Goal: Task Accomplishment & Management: Use online tool/utility

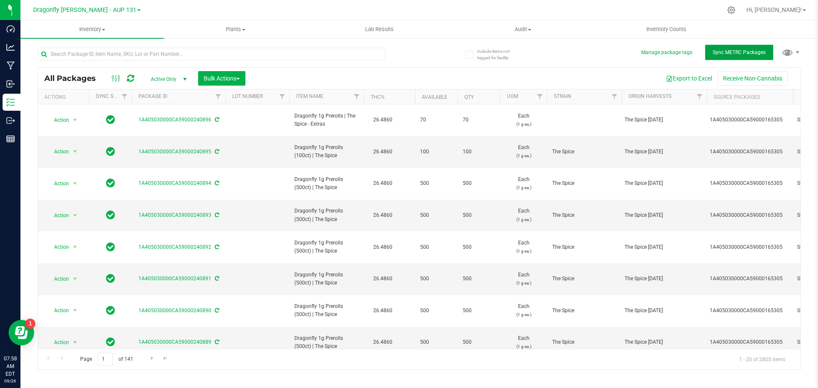
click at [752, 56] on button "Sync METRC Packages" at bounding box center [739, 52] width 68 height 15
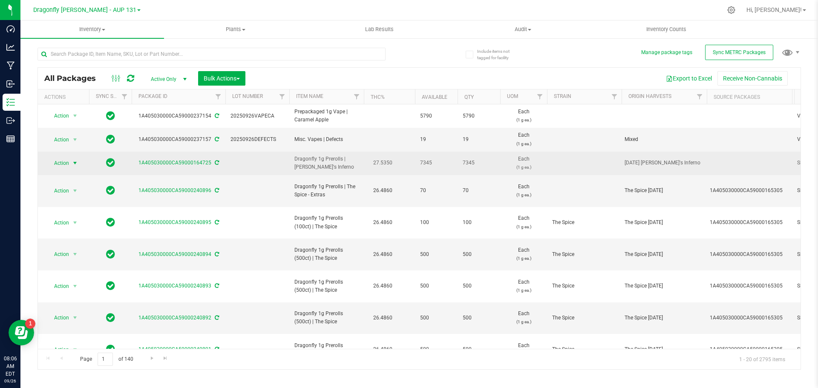
click at [65, 164] on span "Action" at bounding box center [57, 163] width 23 height 12
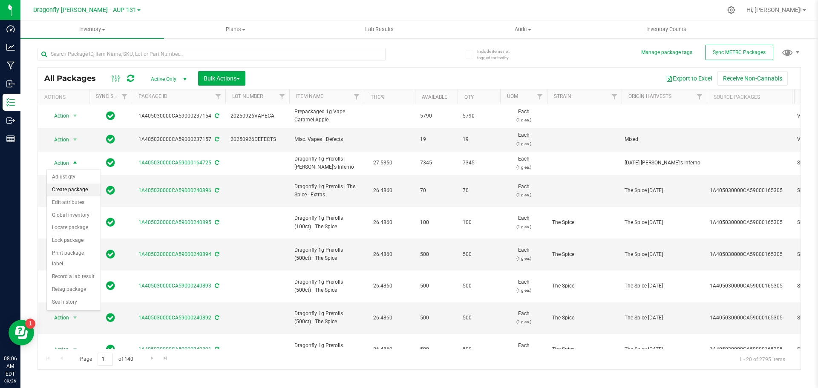
click at [84, 191] on li "Create package" at bounding box center [74, 190] width 54 height 13
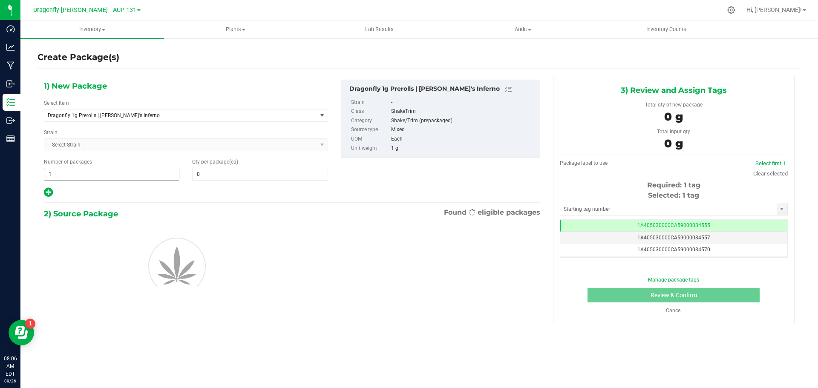
type input "0"
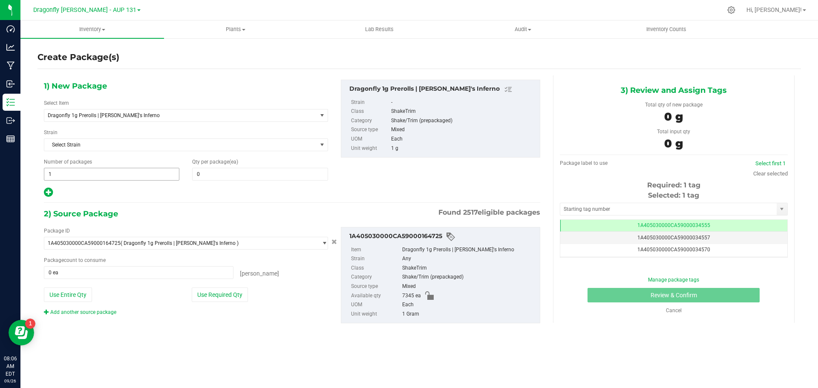
click at [105, 179] on span "1 1" at bounding box center [111, 174] width 135 height 13
click at [105, 178] on input "1" at bounding box center [111, 174] width 135 height 12
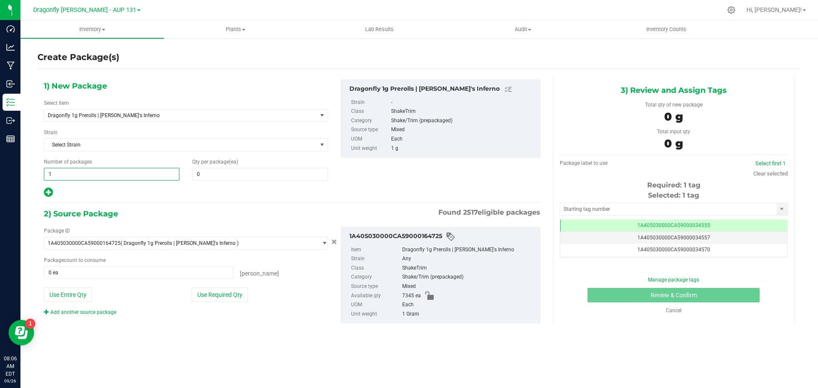
type input "14"
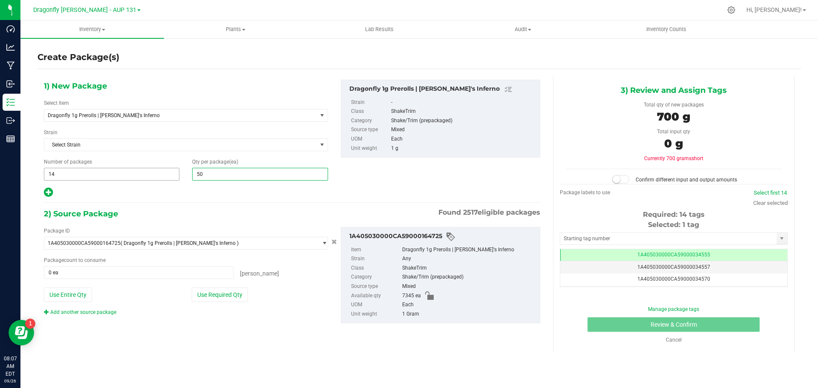
type input "500"
click at [204, 293] on button "Use Required Qty" at bounding box center [220, 294] width 56 height 14
type input "7000 ea"
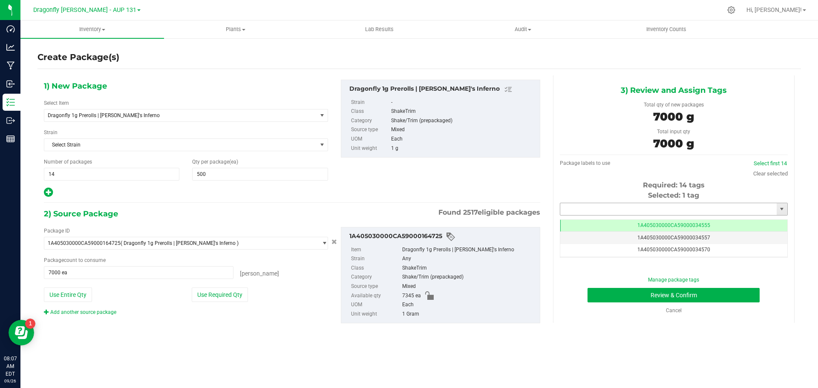
click at [604, 209] on input "text" at bounding box center [668, 209] width 216 height 12
click at [649, 224] on li "1A405030000CA59000245768" at bounding box center [673, 223] width 227 height 13
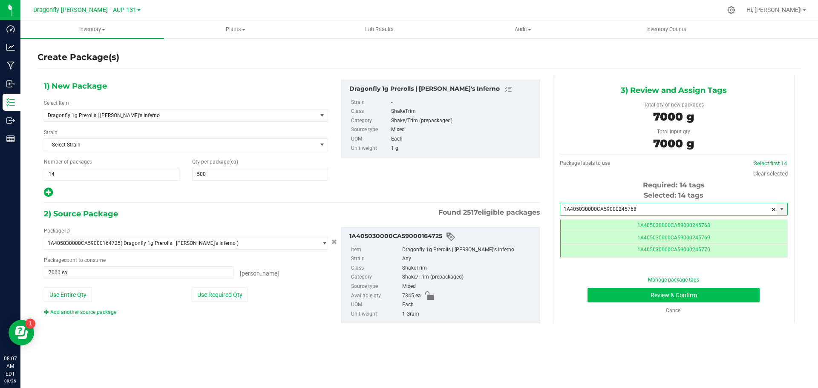
scroll to position [0, 0]
type input "1A405030000CA59000245768"
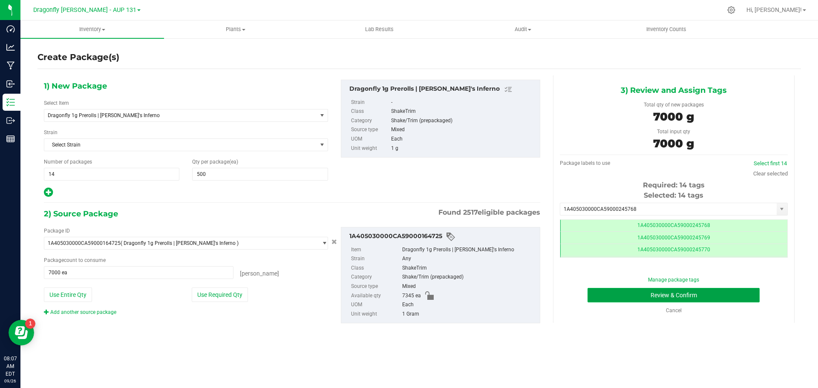
click at [694, 295] on button "Review & Confirm" at bounding box center [673, 295] width 172 height 14
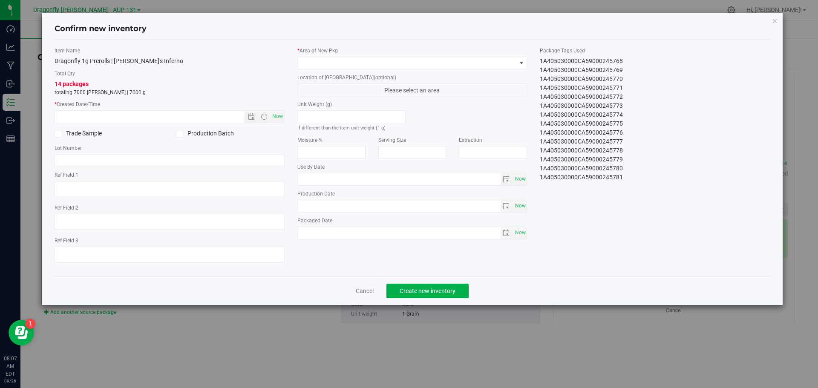
drag, startPoint x: 535, startPoint y: 62, endPoint x: 644, endPoint y: 197, distance: 173.5
click at [644, 197] on div "Item Name Dragonfly 1g Prerolls | Dante's Inferno Total Qty 14 packages totalin…" at bounding box center [412, 158] width 728 height 223
copy div "1A405030000CA59000245768 1A405030000CA59000245769 1A405030000CA59000245770 1A40…"
drag, startPoint x: 361, startPoint y: 291, endPoint x: 364, endPoint y: 245, distance: 46.1
click at [361, 291] on link "Cancel" at bounding box center [365, 291] width 18 height 9
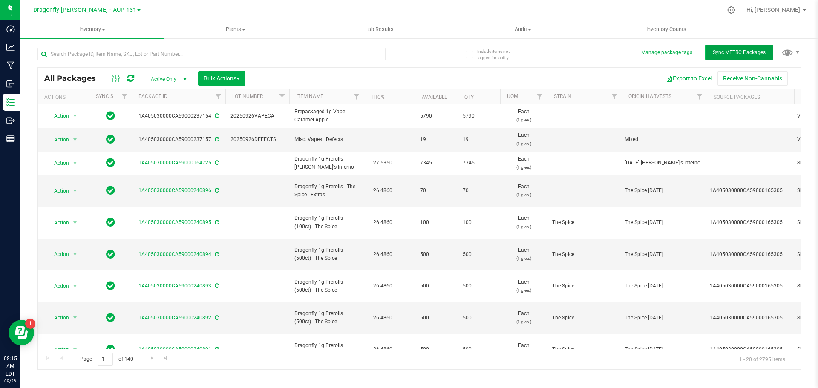
click at [750, 55] on span "Sync METRC Packages" at bounding box center [738, 52] width 53 height 6
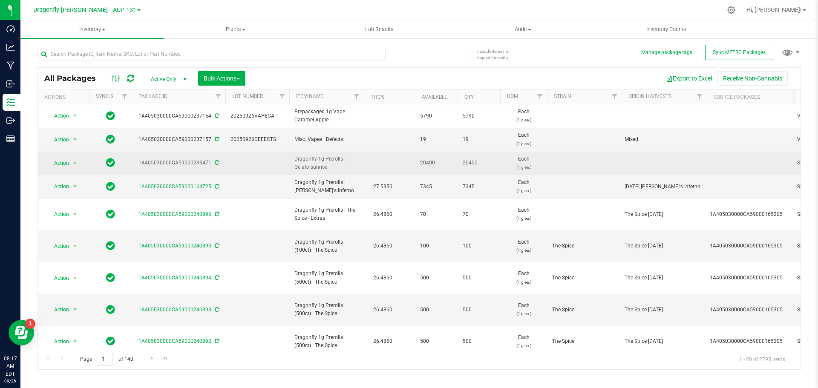
click at [216, 163] on icon at bounding box center [217, 162] width 4 height 5
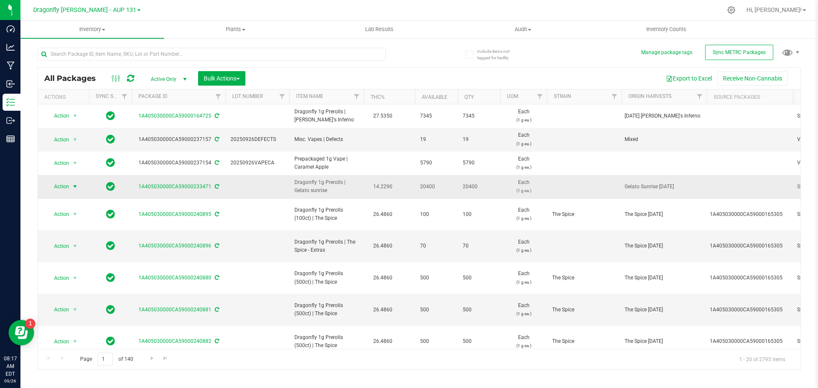
click at [68, 191] on span "Action" at bounding box center [57, 187] width 23 height 12
click at [69, 213] on li "Create package" at bounding box center [74, 213] width 54 height 13
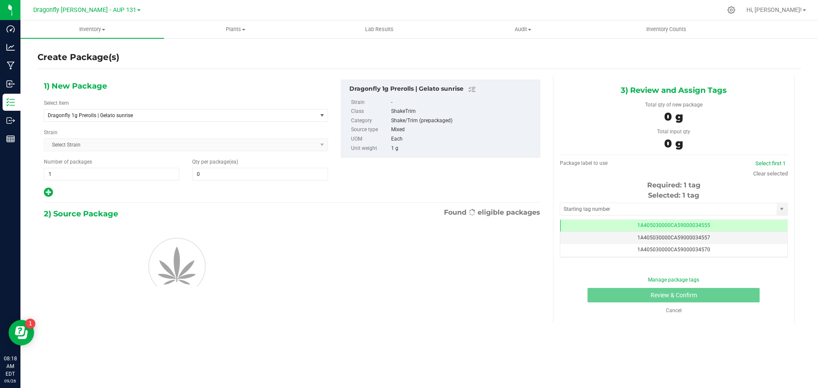
type input "0"
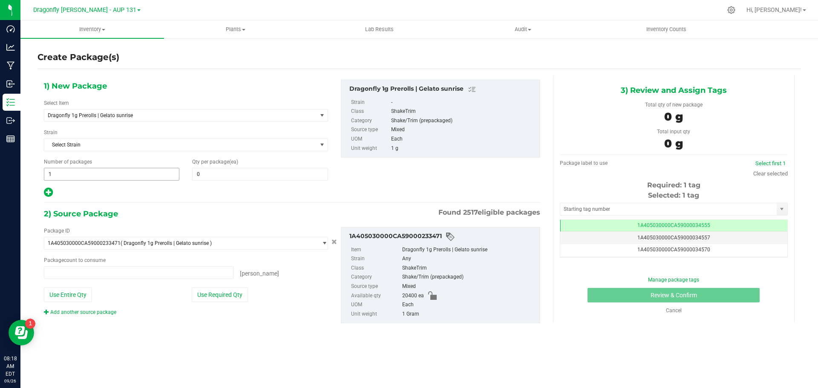
type input "0 ea"
click at [132, 177] on span "1 1" at bounding box center [111, 174] width 135 height 13
drag, startPoint x: 132, startPoint y: 177, endPoint x: 129, endPoint y: 171, distance: 6.1
click at [132, 177] on input "1" at bounding box center [111, 174] width 135 height 12
type input "40"
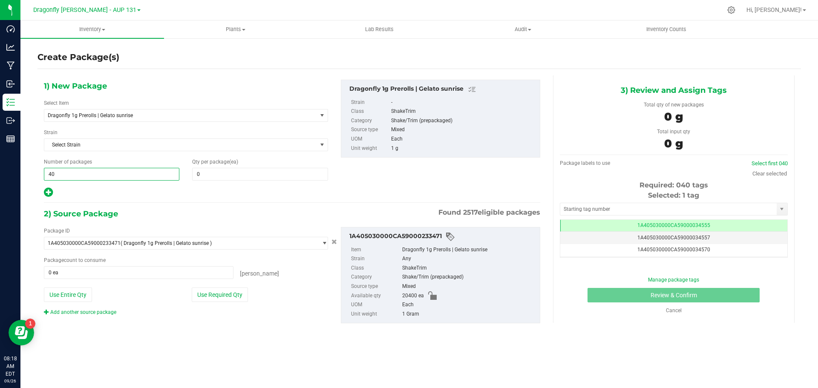
type input "40"
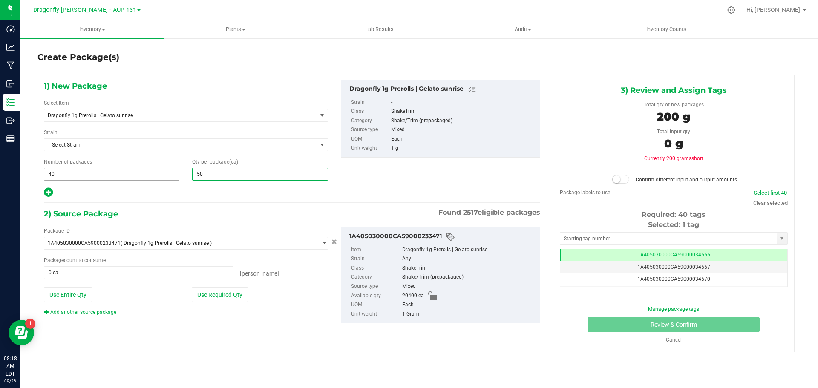
type input "500"
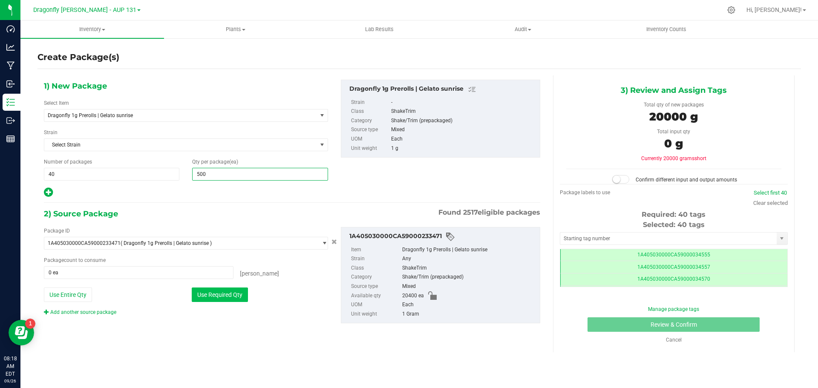
type input "500"
click at [230, 296] on button "Use Required Qty" at bounding box center [220, 294] width 56 height 14
type input "20000 ea"
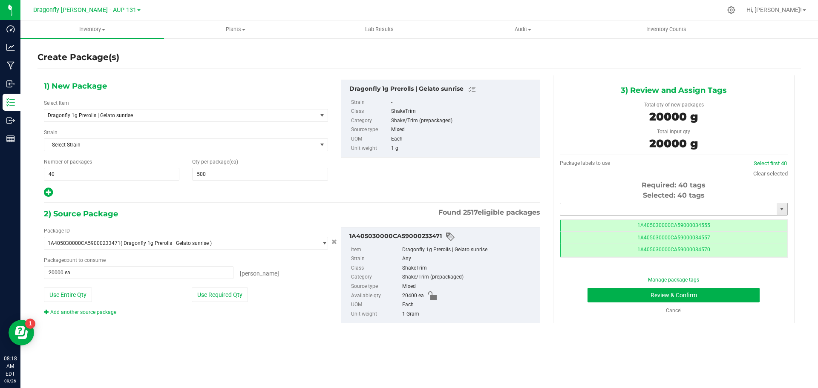
click at [618, 208] on input "text" at bounding box center [668, 209] width 216 height 12
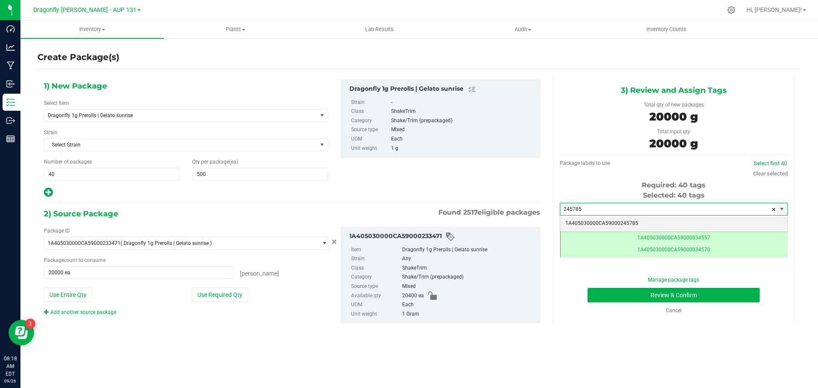
click at [633, 227] on li "1A405030000CA59000245785" at bounding box center [673, 223] width 227 height 13
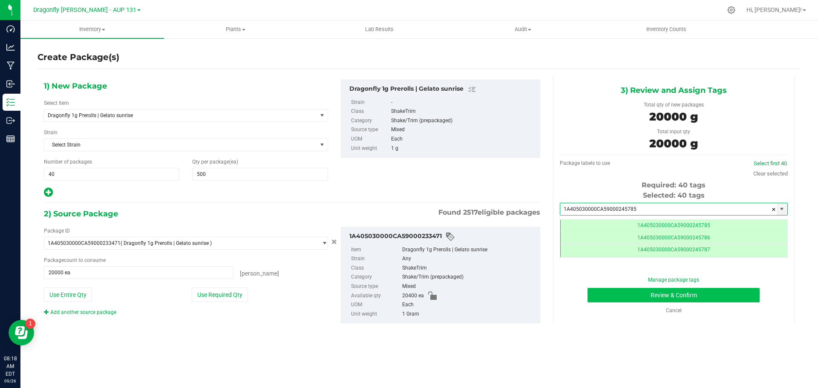
type input "1A405030000CA59000245785"
click at [638, 289] on button "Review & Confirm" at bounding box center [673, 295] width 172 height 14
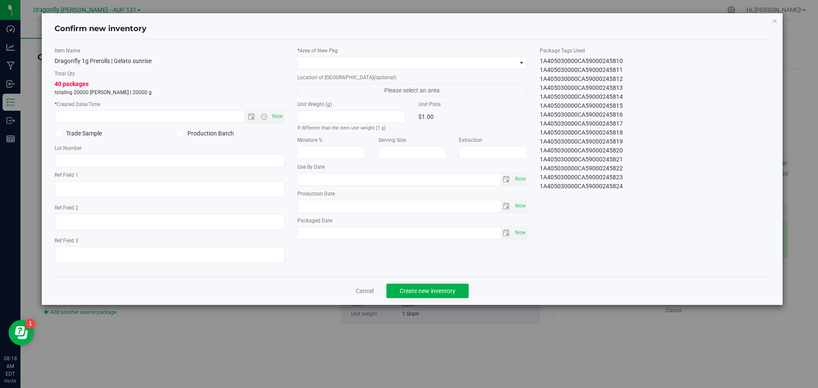
drag, startPoint x: 536, startPoint y: 59, endPoint x: 668, endPoint y: 224, distance: 210.6
click at [661, 223] on div "Item Name Dragonfly 1g Prerolls | Gelato sunrise Total Qty 40 packages totaling…" at bounding box center [412, 158] width 728 height 223
copy div "1A405030000CA59000245785 1A405030000CA59000245786 1A405030000CA59000245787 1A40…"
click at [368, 291] on link "Cancel" at bounding box center [365, 291] width 18 height 9
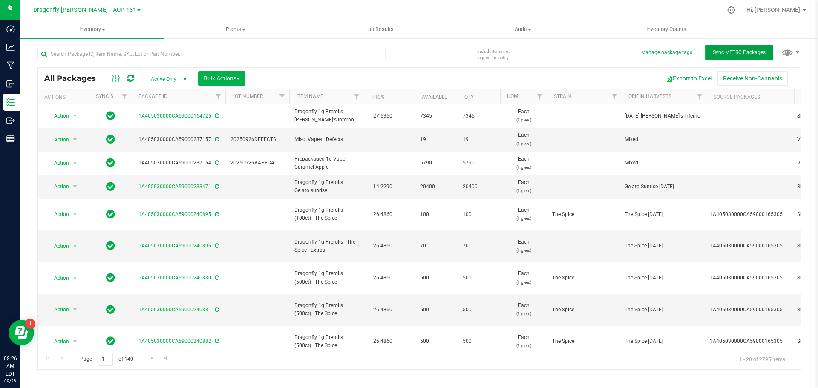
click at [733, 58] on button "Sync METRC Packages" at bounding box center [739, 52] width 68 height 15
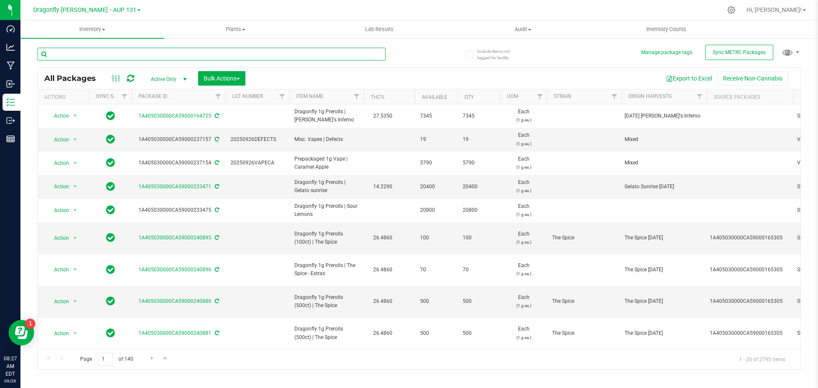
click at [111, 51] on input "text" at bounding box center [211, 54] width 348 height 13
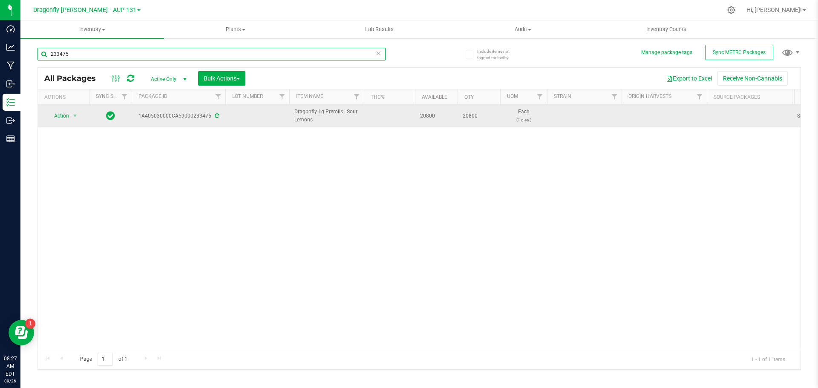
type input "233475"
click at [215, 117] on icon at bounding box center [217, 115] width 4 height 5
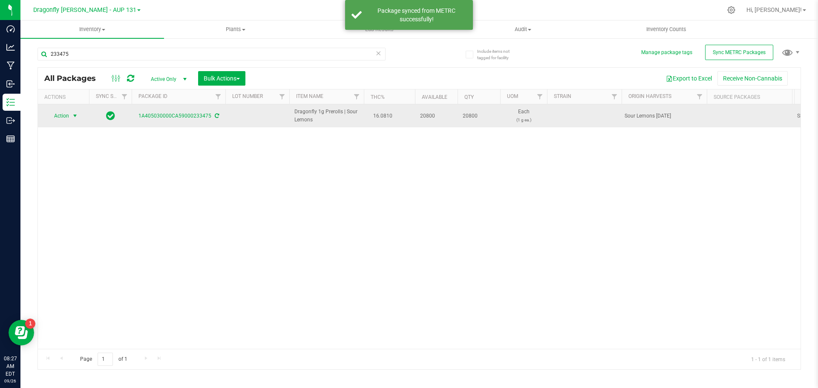
click at [69, 119] on span "Action" at bounding box center [57, 116] width 23 height 12
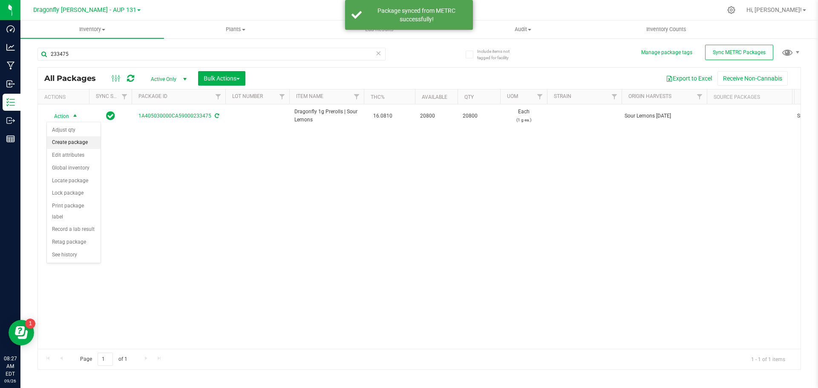
click at [74, 140] on li "Create package" at bounding box center [74, 142] width 54 height 13
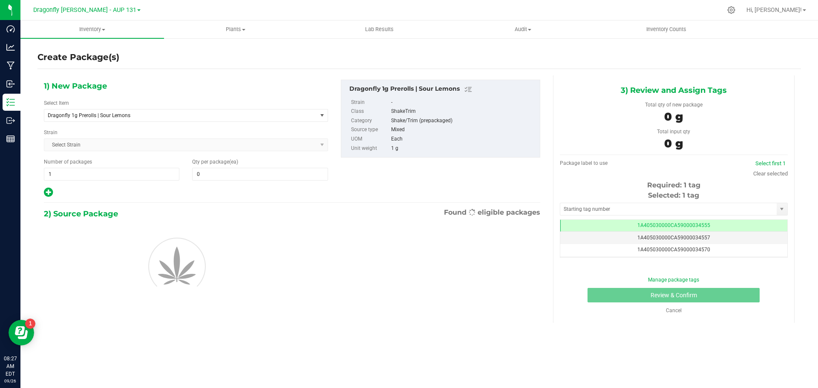
type input "0"
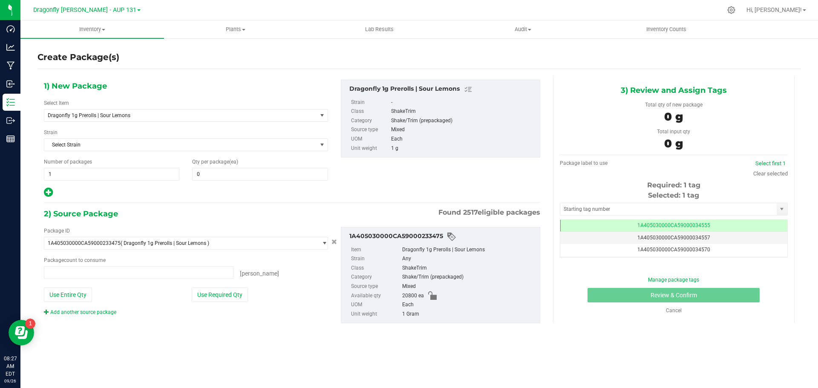
type input "0 ea"
click at [133, 175] on span "1 1" at bounding box center [111, 174] width 135 height 13
click at [133, 175] on input "1" at bounding box center [111, 174] width 135 height 12
type input "41"
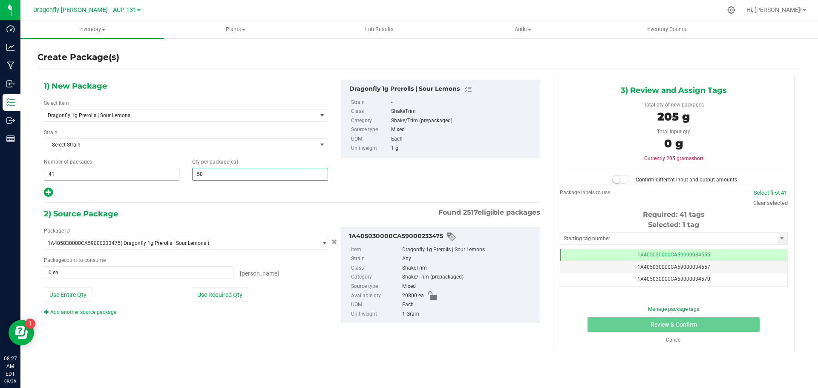
type input "500"
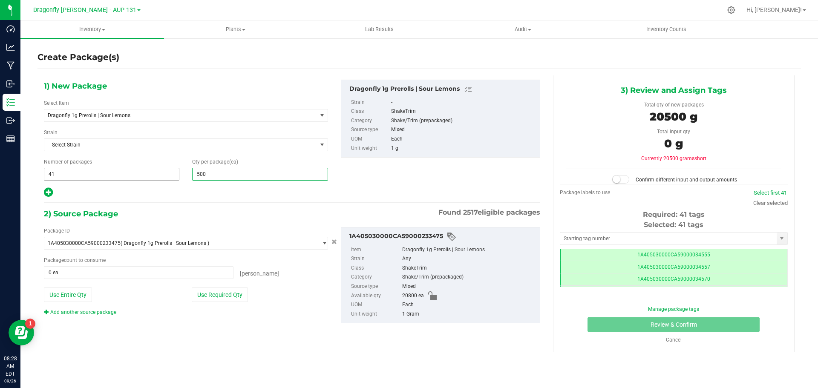
scroll to position [0, 0]
type input "500"
click at [242, 293] on button "Use Required Qty" at bounding box center [220, 294] width 56 height 14
type input "20500 ea"
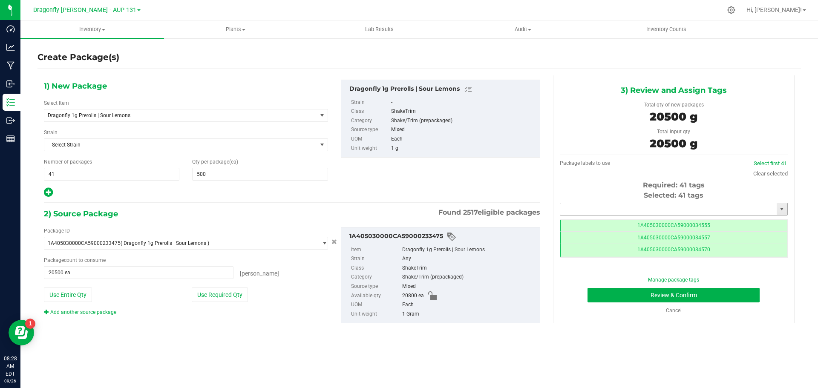
click at [660, 209] on input "text" at bounding box center [668, 209] width 216 height 12
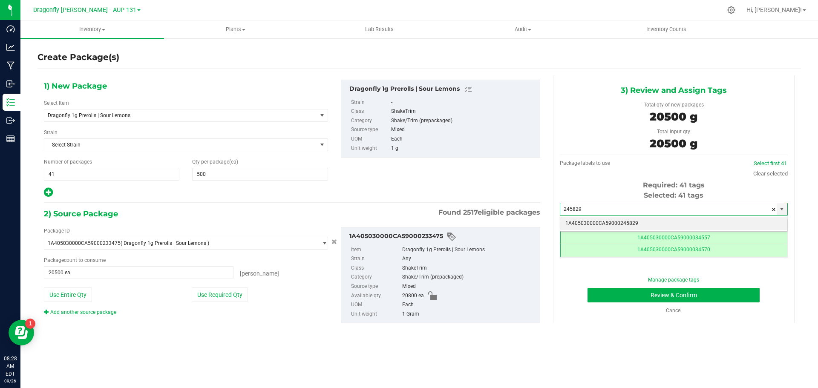
click at [649, 225] on li "1A405030000CA59000245829" at bounding box center [673, 223] width 227 height 13
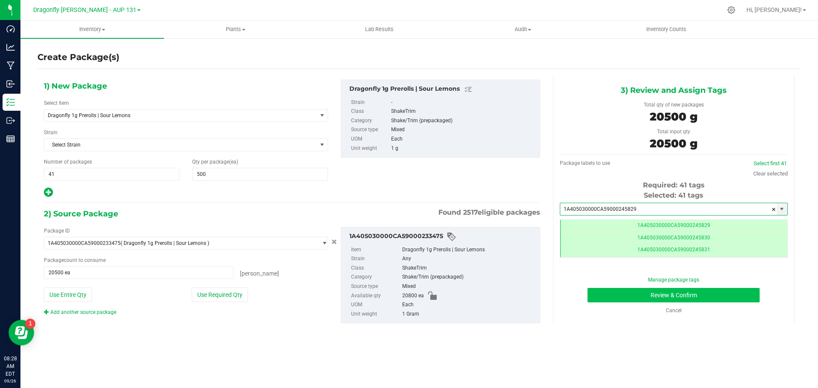
type input "1A405030000CA59000245829"
click at [678, 294] on button "Review & Confirm" at bounding box center [673, 295] width 172 height 14
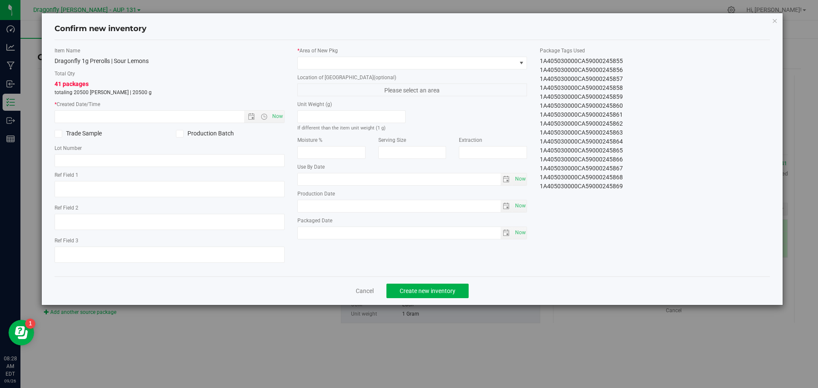
drag, startPoint x: 537, startPoint y: 60, endPoint x: 656, endPoint y: 227, distance: 204.6
click at [656, 227] on div "Item Name Dragonfly 1g Prerolls | Sour Lemons Total Qty 41 packages totaling 20…" at bounding box center [412, 158] width 728 height 223
copy div "1A405030000CA59000245829 1A405030000CA59000245830 1A405030000CA59000245831 1A40…"
click at [370, 291] on link "Cancel" at bounding box center [365, 291] width 18 height 9
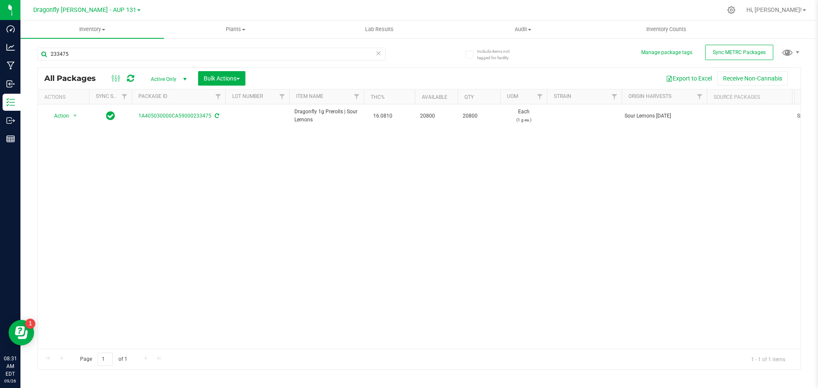
click at [377, 54] on icon at bounding box center [378, 53] width 6 height 10
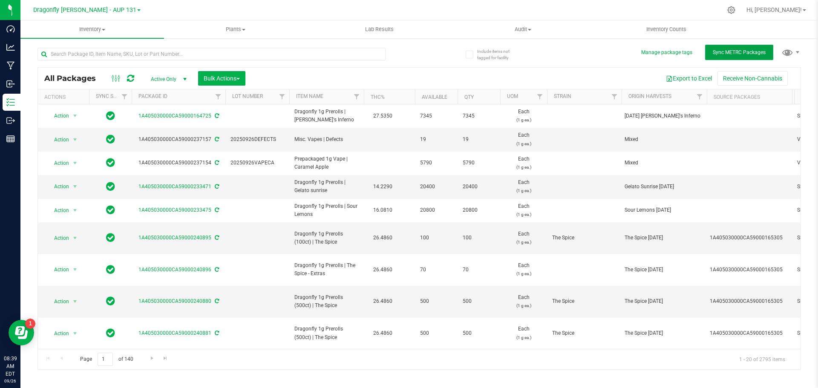
click at [730, 51] on span "Sync METRC Packages" at bounding box center [738, 52] width 53 height 6
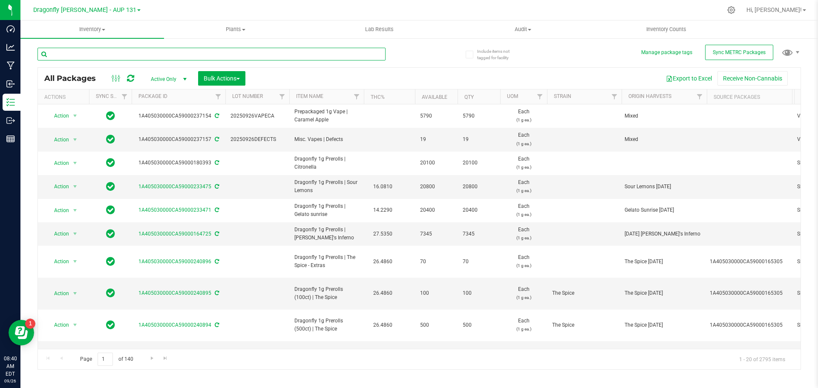
click at [171, 55] on input "text" at bounding box center [211, 54] width 348 height 13
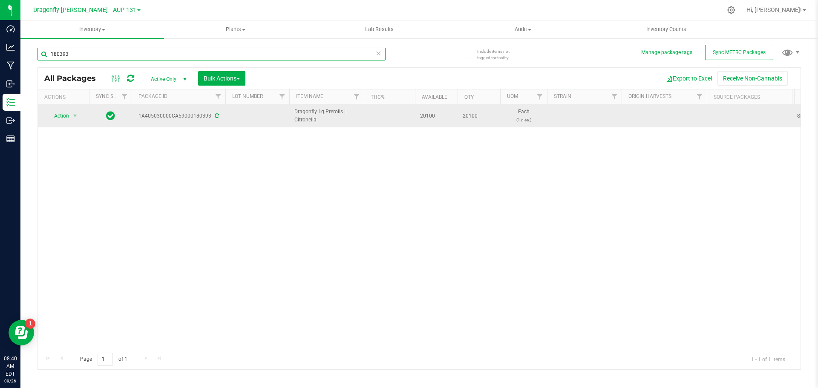
type input "180393"
click at [63, 117] on span "Action" at bounding box center [57, 116] width 23 height 12
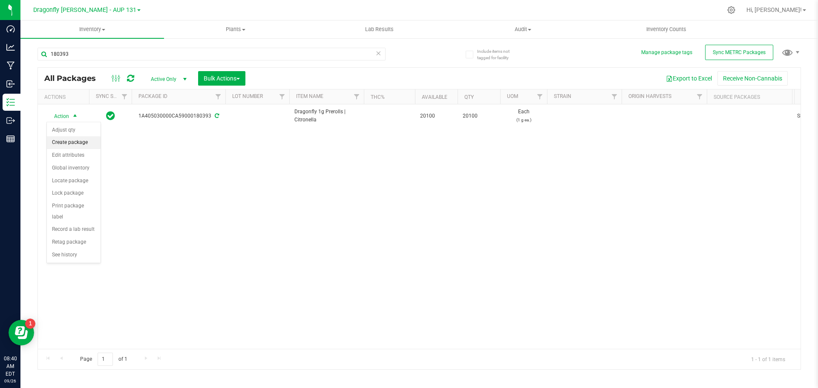
click at [67, 144] on li "Create package" at bounding box center [74, 142] width 54 height 13
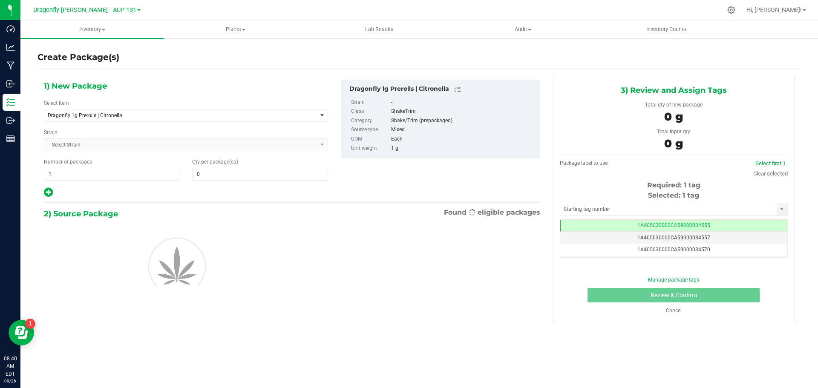
type input "0"
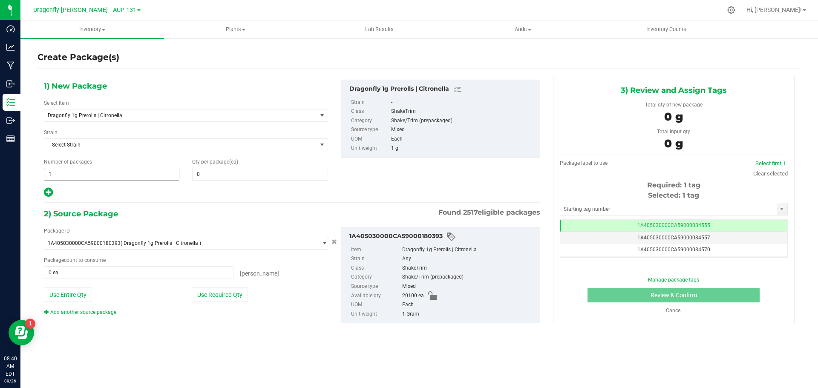
click at [132, 172] on span "1 1" at bounding box center [111, 174] width 135 height 13
click at [132, 172] on input "1" at bounding box center [111, 174] width 135 height 12
type input "40"
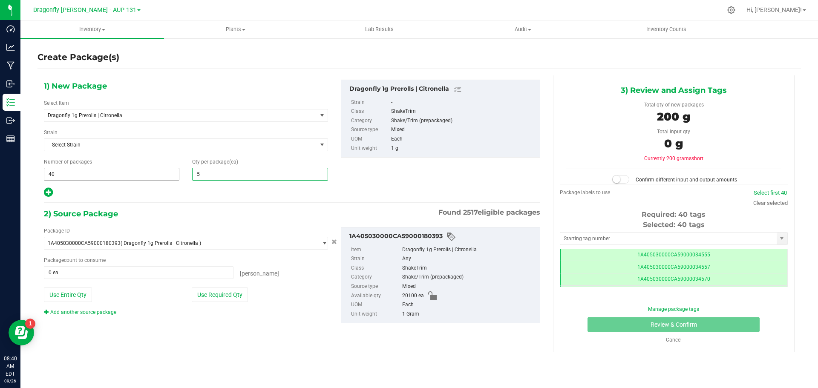
scroll to position [0, 0]
type input "500"
click at [213, 295] on button "Use Required Qty" at bounding box center [220, 294] width 56 height 14
type input "20000 ea"
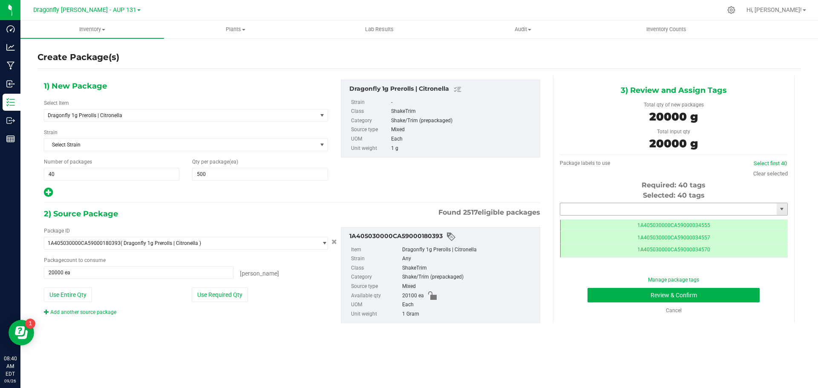
click at [611, 210] on input "text" at bounding box center [668, 209] width 216 height 12
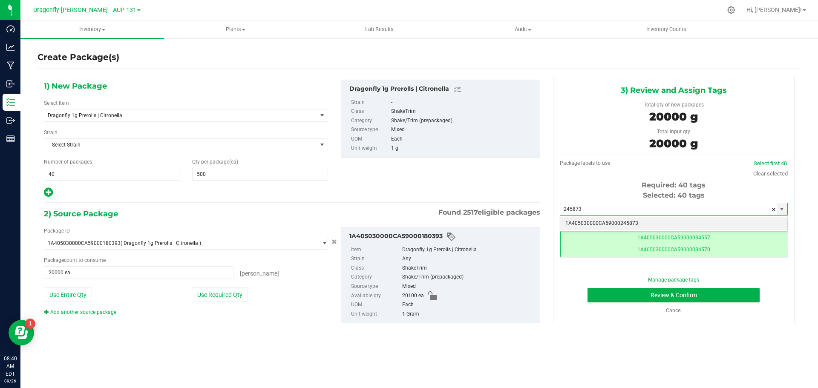
click at [680, 220] on li "1A405030000CA59000245873" at bounding box center [673, 223] width 227 height 13
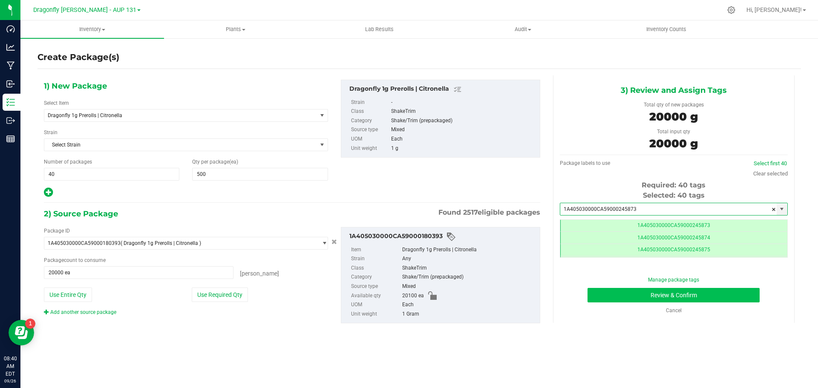
type input "1A405030000CA59000245873"
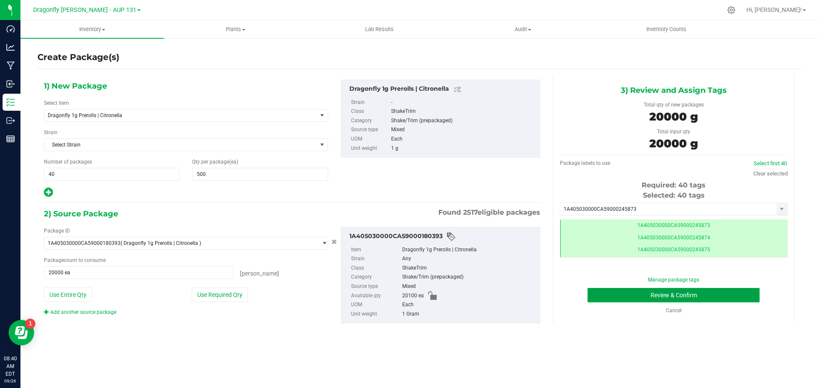
click at [701, 293] on button "Review & Confirm" at bounding box center [673, 295] width 172 height 14
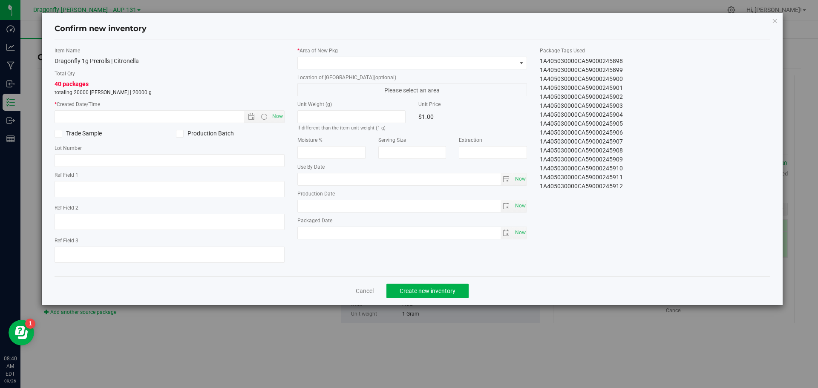
drag, startPoint x: 535, startPoint y: 64, endPoint x: 655, endPoint y: 210, distance: 188.4
click at [655, 210] on div "Item Name Dragonfly 1g Prerolls | Citronella Total Qty 40 packages totaling 200…" at bounding box center [412, 158] width 728 height 223
copy div "1A405030000CA59000245873 1A405030000CA59000245874 1A405030000CA59000245875 1A40…"
click at [373, 289] on link "Cancel" at bounding box center [365, 291] width 18 height 9
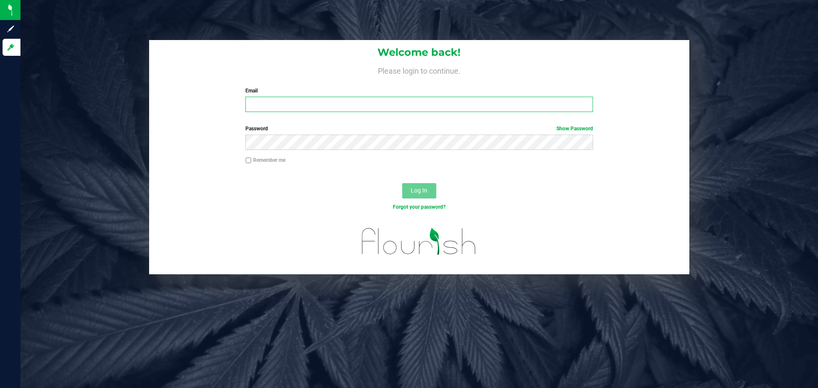
type input "[PERSON_NAME][EMAIL_ADDRESS][DOMAIN_NAME]"
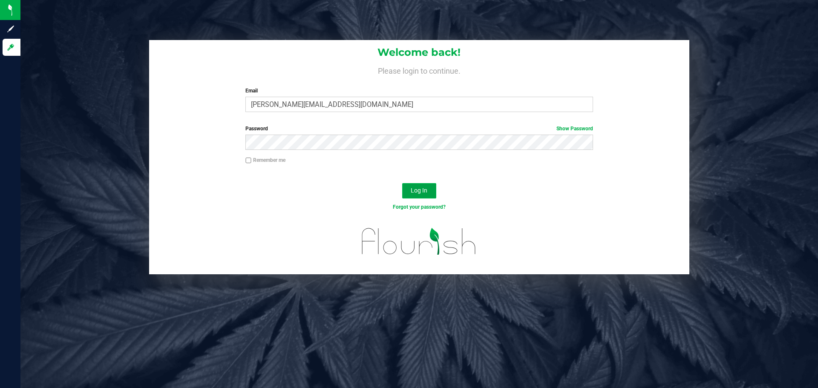
click at [428, 184] on button "Log In" at bounding box center [419, 190] width 34 height 15
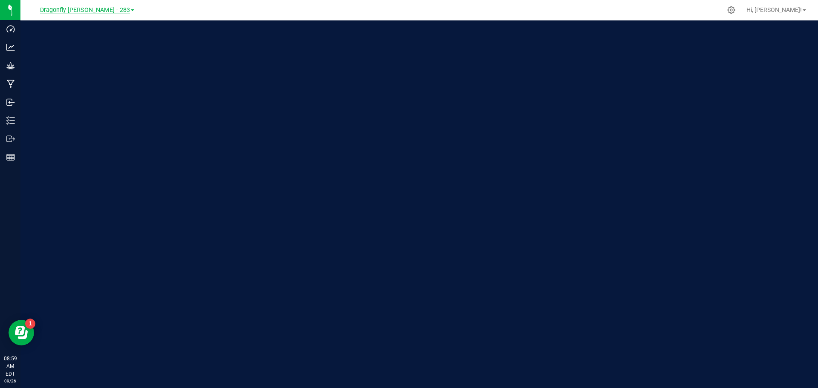
click at [98, 10] on span "Dragonfly [PERSON_NAME] - 283" at bounding box center [85, 10] width 90 height 8
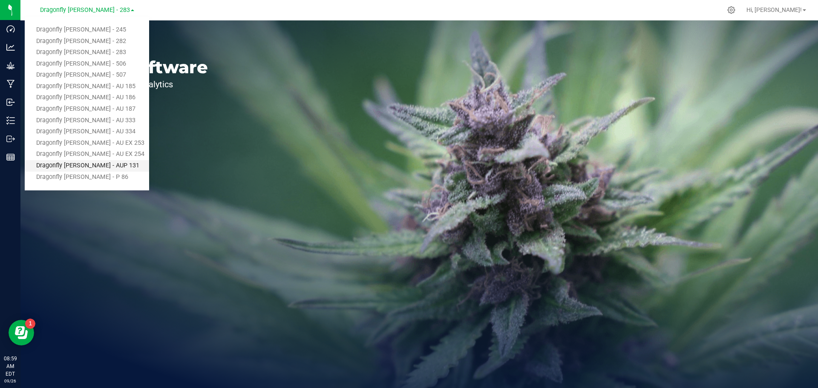
click at [96, 161] on link "Dragonfly [PERSON_NAME] - AUP 131" at bounding box center [87, 165] width 124 height 11
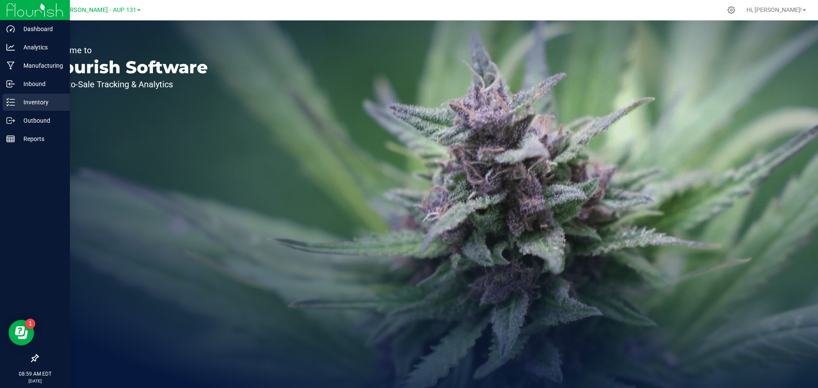
click at [39, 104] on p "Inventory" at bounding box center [40, 102] width 51 height 10
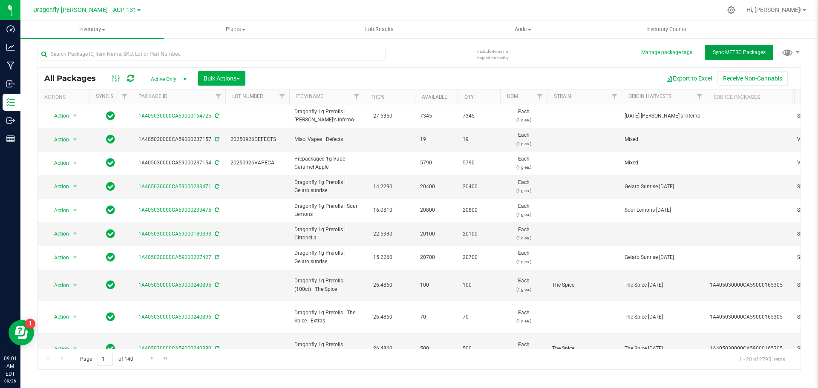
click at [745, 50] on span "Sync METRC Packages" at bounding box center [738, 52] width 53 height 6
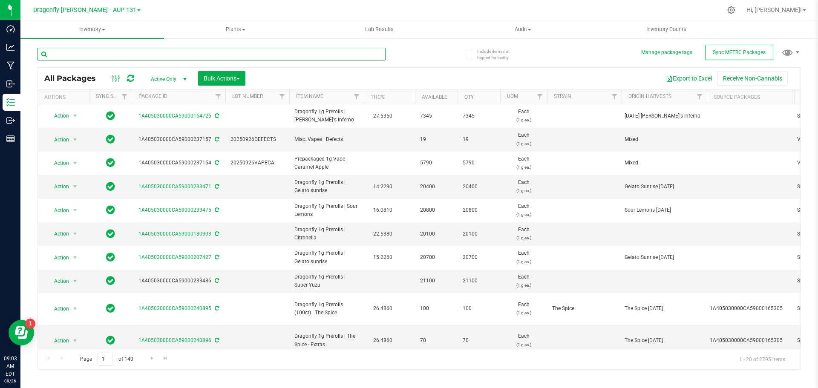
click at [234, 57] on input "text" at bounding box center [211, 54] width 348 height 13
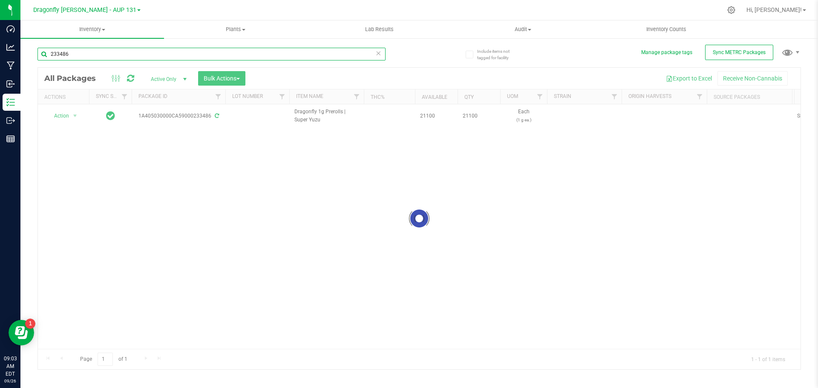
type input "233486"
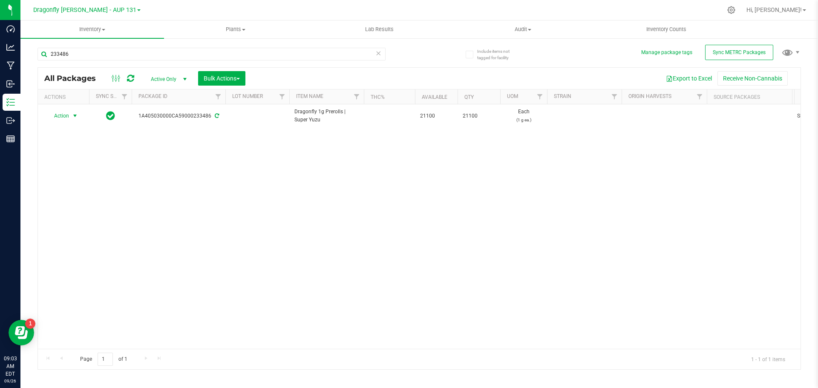
click at [67, 114] on span "Action" at bounding box center [57, 116] width 23 height 12
click at [66, 140] on li "Create package" at bounding box center [74, 142] width 54 height 13
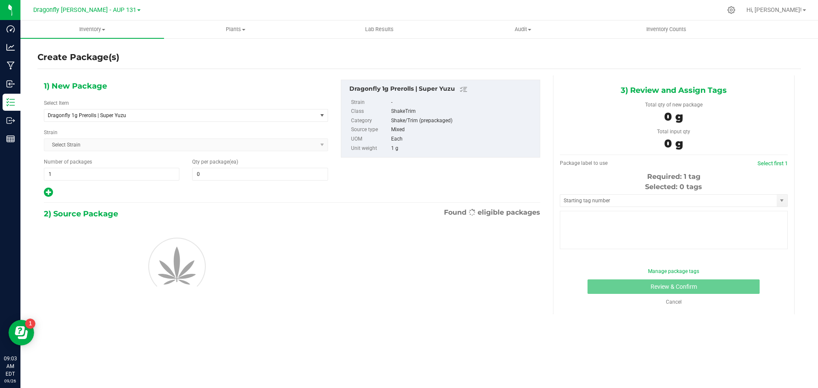
type input "0"
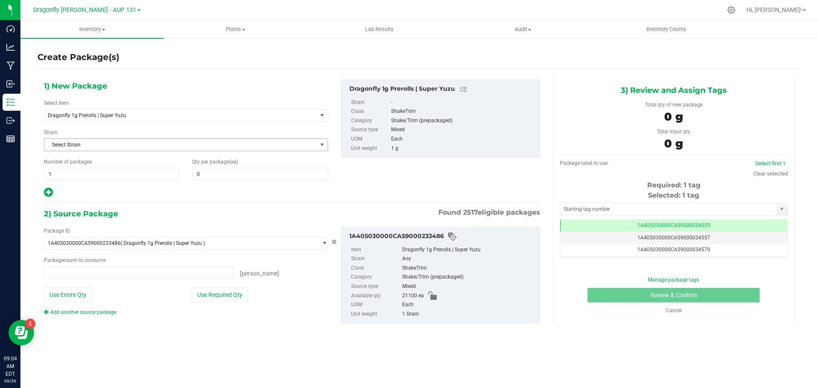
type input "0 ea"
click at [133, 175] on span "1 1" at bounding box center [111, 174] width 135 height 13
click at [133, 175] on input "1" at bounding box center [111, 174] width 135 height 12
type input "42"
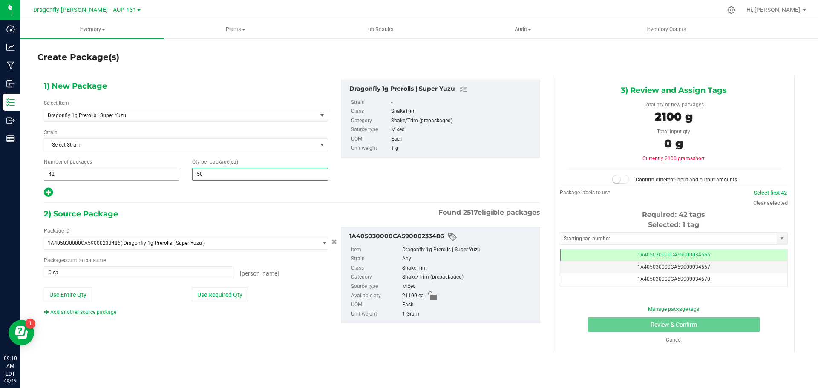
type input "500"
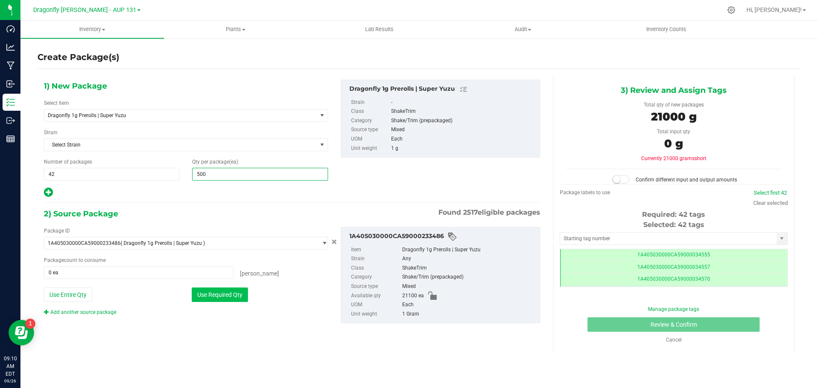
type input "500"
click at [216, 290] on button "Use Required Qty" at bounding box center [220, 294] width 56 height 14
type input "21000 ea"
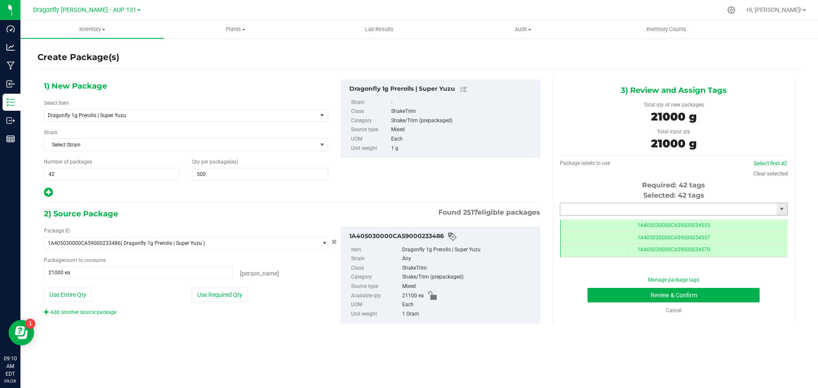
click at [632, 204] on input "text" at bounding box center [668, 209] width 216 height 12
click at [646, 210] on input "text" at bounding box center [668, 209] width 216 height 12
click at [647, 227] on li "1A405030000CA59000245914" at bounding box center [673, 223] width 227 height 13
type input "1A405030000CA59000245914"
click at [693, 294] on button "Review & Confirm" at bounding box center [673, 295] width 172 height 14
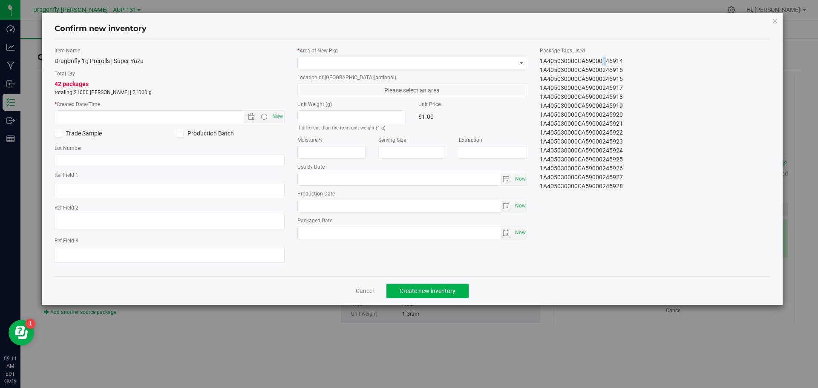
drag, startPoint x: 542, startPoint y: 62, endPoint x: 547, endPoint y: 62, distance: 4.7
click at [547, 62] on div "1A405030000CA59000245914" at bounding box center [655, 61] width 230 height 9
click at [537, 62] on div "Package Tags Used 1A405030000CA59000245914 1A405030000CA59000245915 1A405030000…" at bounding box center [654, 119] width 243 height 144
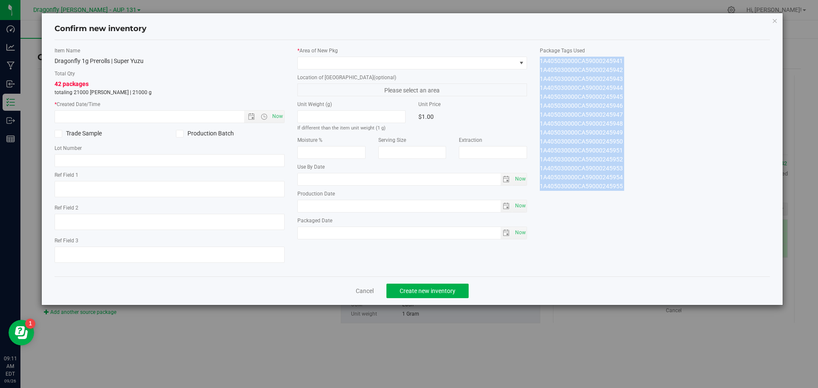
drag, startPoint x: 537, startPoint y: 62, endPoint x: 668, endPoint y: 232, distance: 215.3
click at [668, 232] on div "Item Name Dragonfly 1g Prerolls | Super Yuzu Total Qty 42 packages totaling 210…" at bounding box center [412, 158] width 728 height 223
copy div "1A405030000CA59000245914 1A405030000CA59000245915 1A405030000CA59000245916 1A40…"
